Goal: Task Accomplishment & Management: Manage account settings

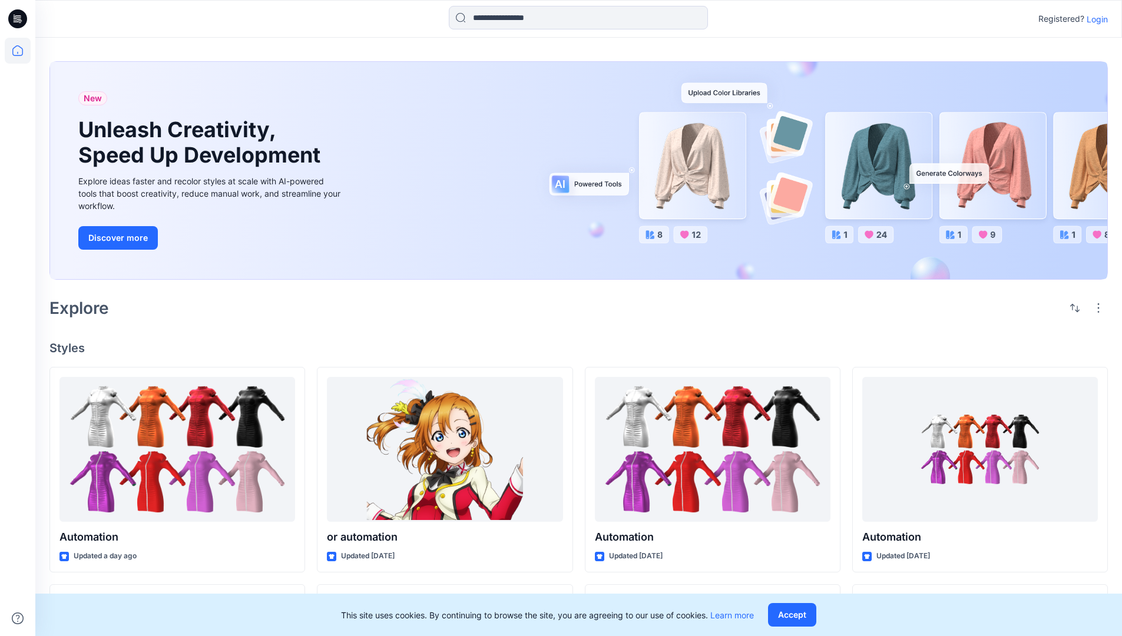
click at [1095, 19] on p "Login" at bounding box center [1097, 19] width 21 height 12
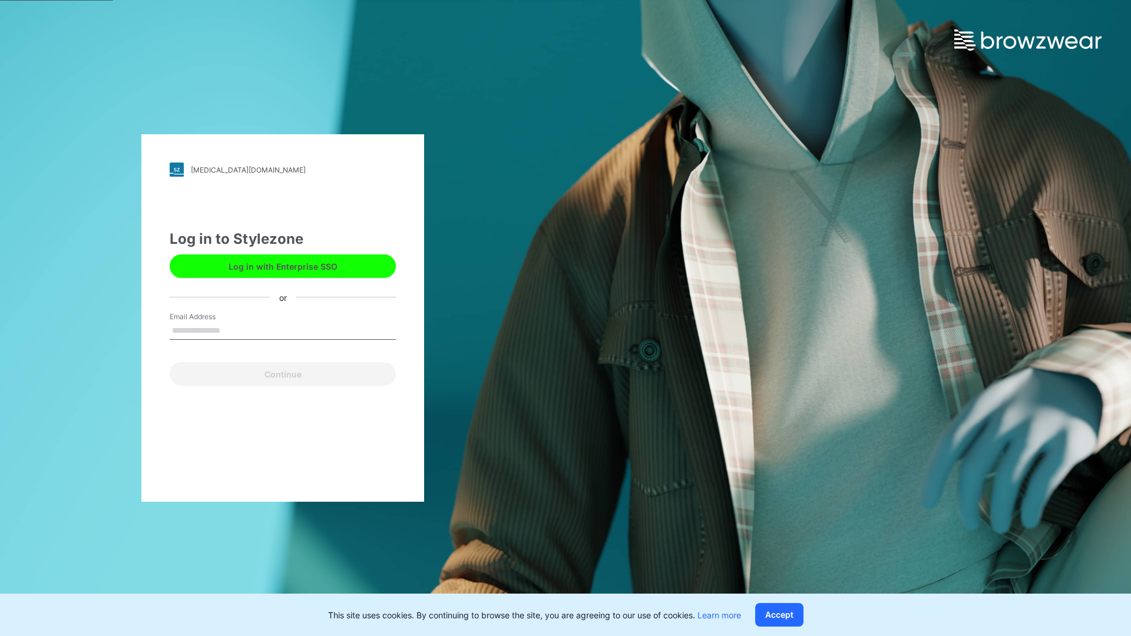
click at [233, 330] on input "Email Address" at bounding box center [283, 331] width 226 height 18
type input "**********"
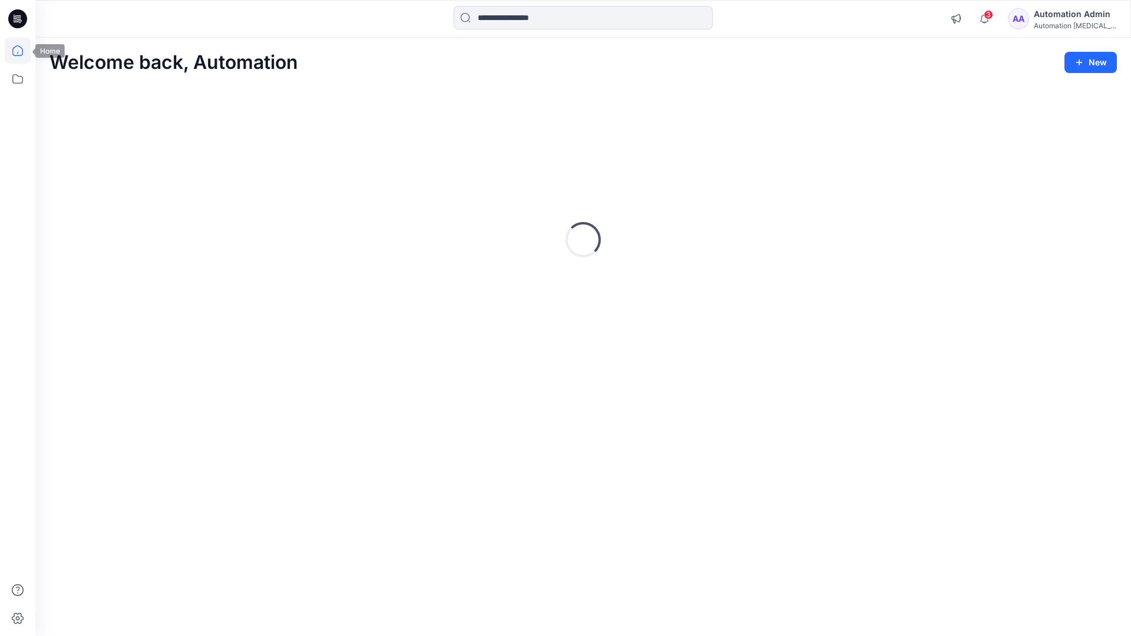
click at [22, 51] on icon at bounding box center [17, 50] width 11 height 11
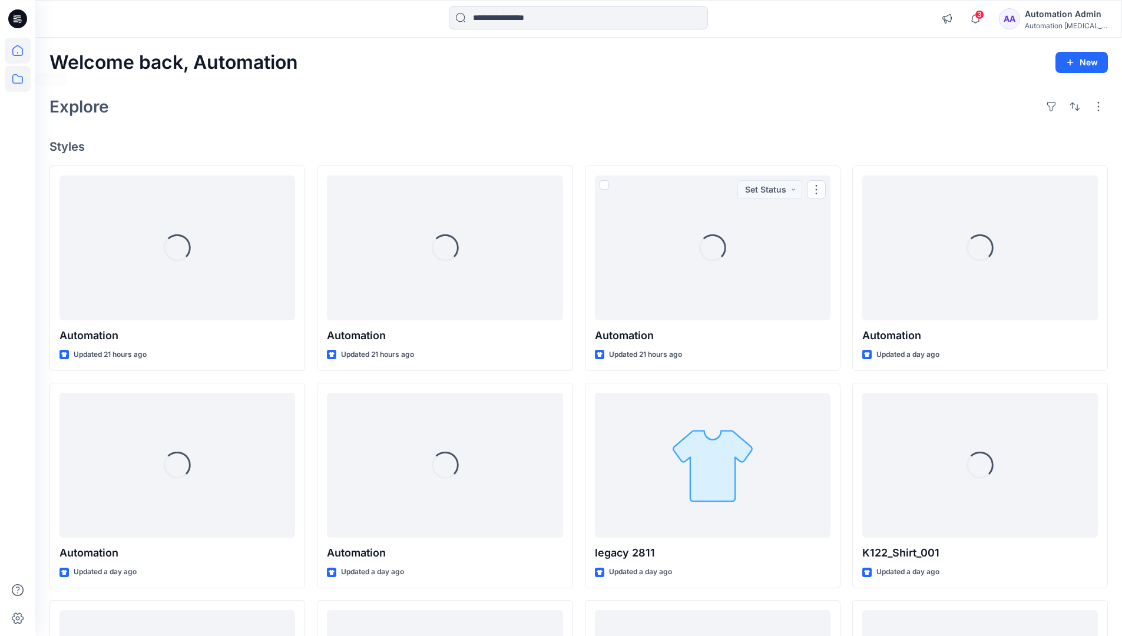
click at [19, 82] on icon at bounding box center [18, 79] width 26 height 26
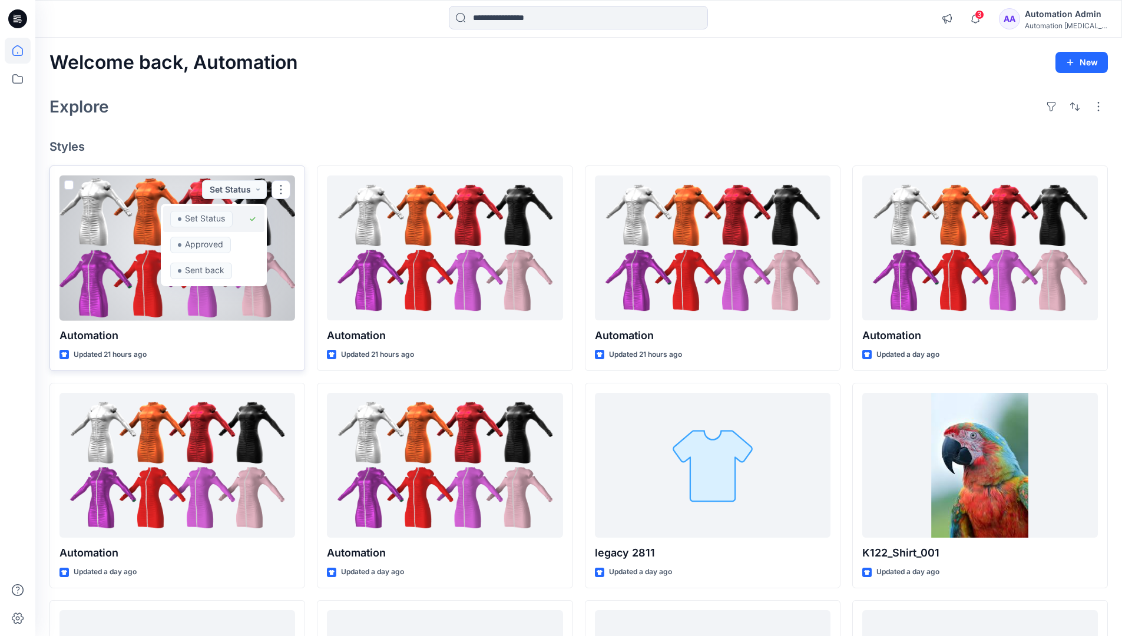
click at [232, 214] on span "Set Status" at bounding box center [201, 219] width 62 height 16
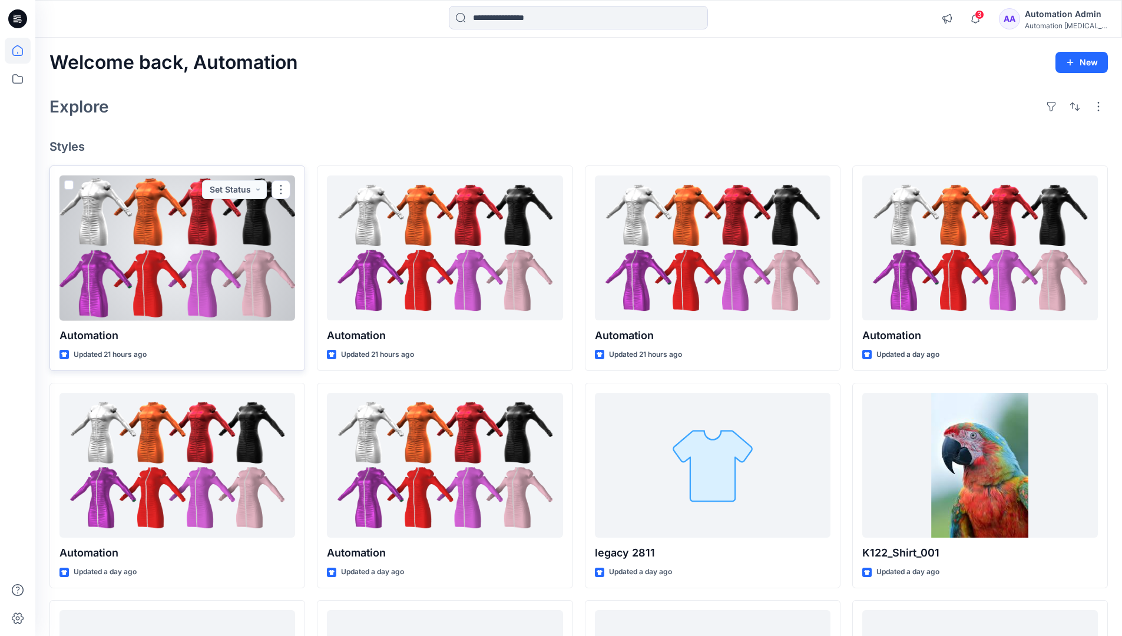
click at [1061, 18] on div "Automation Admin" at bounding box center [1066, 14] width 82 height 14
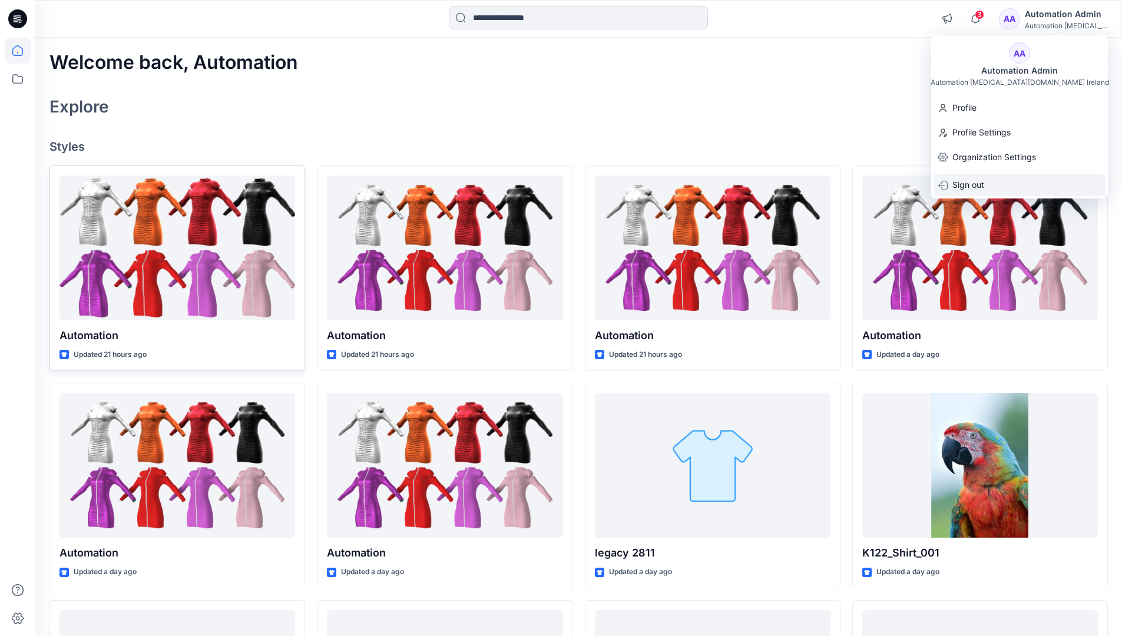
click at [978, 186] on p "Sign out" at bounding box center [969, 185] width 32 height 22
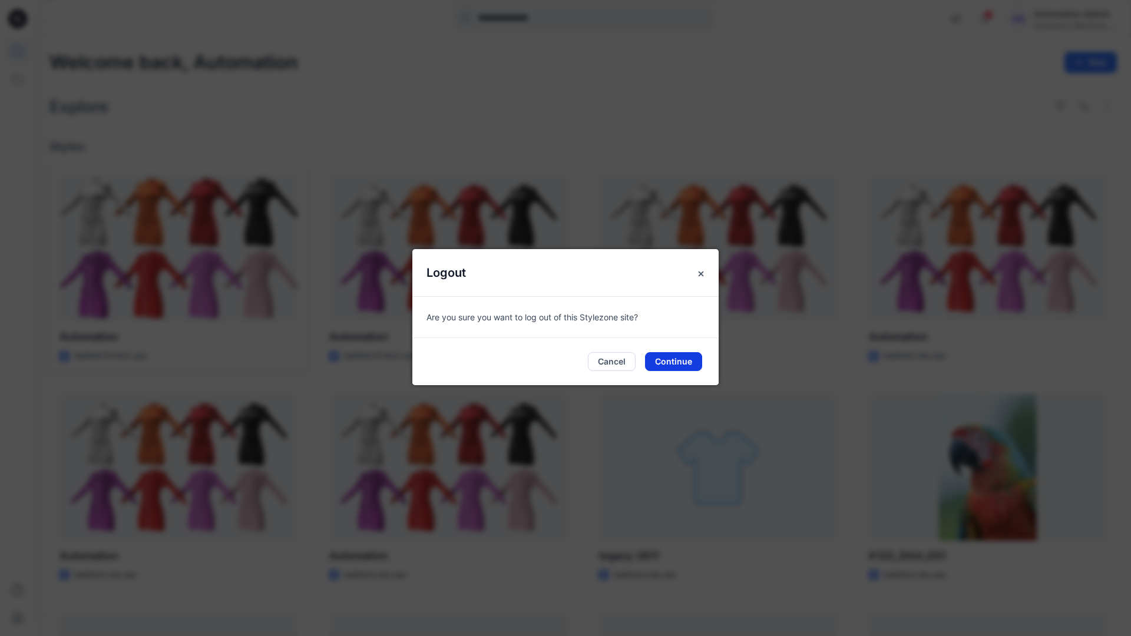
click at [680, 358] on button "Continue" at bounding box center [673, 361] width 57 height 19
